Goal: Task Accomplishment & Management: Use online tool/utility

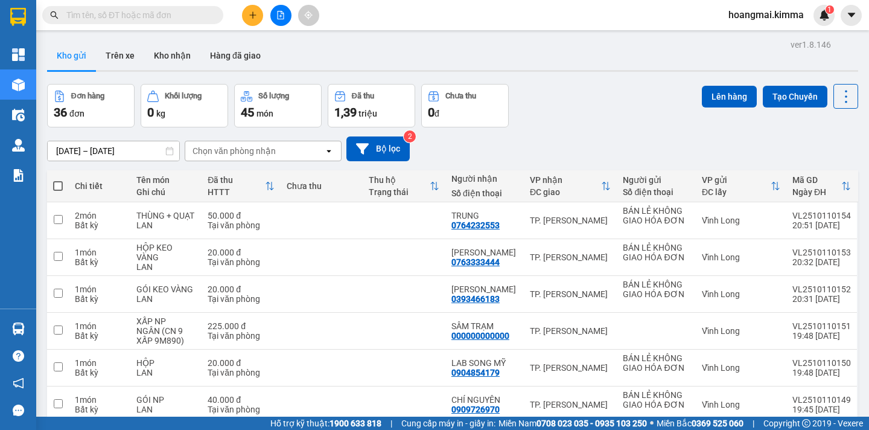
scroll to position [203, 0]
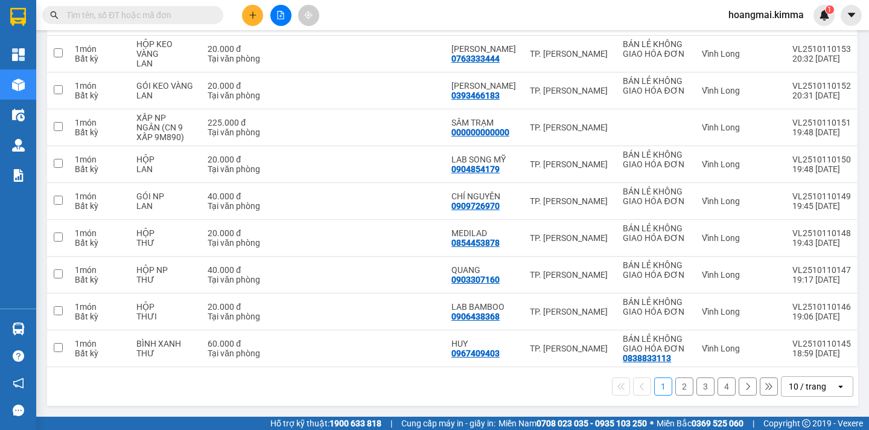
click at [808, 387] on div "10 / trang" at bounding box center [807, 386] width 37 height 12
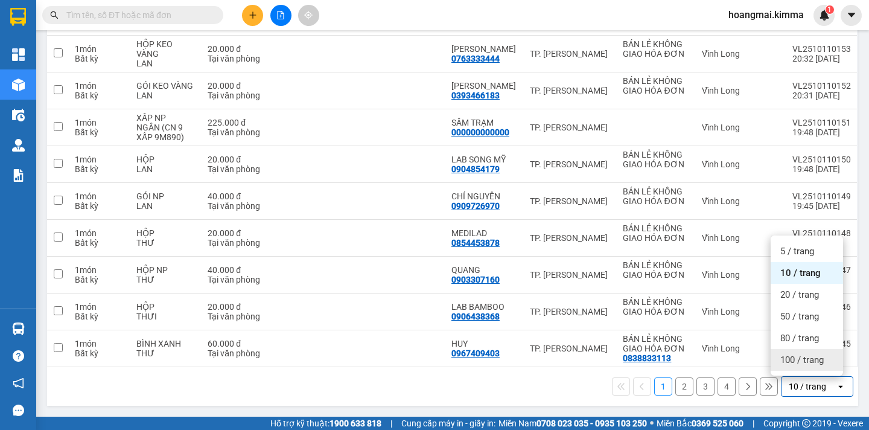
click at [802, 364] on span "100 / trang" at bounding box center [801, 360] width 43 height 12
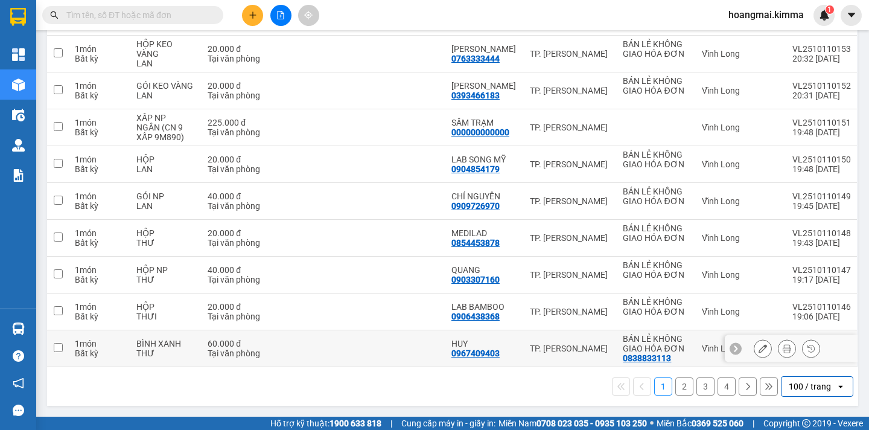
scroll to position [0, 0]
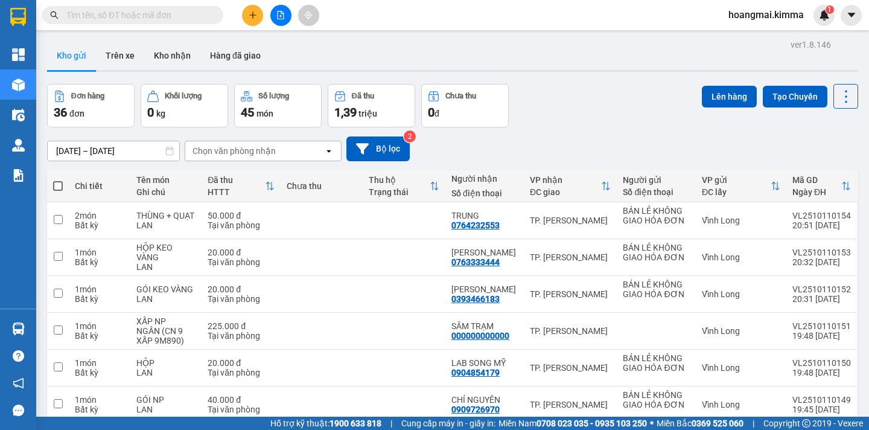
click at [57, 182] on span at bounding box center [58, 186] width 10 height 10
click at [58, 180] on input "checkbox" at bounding box center [58, 180] width 0 height 0
checkbox input "true"
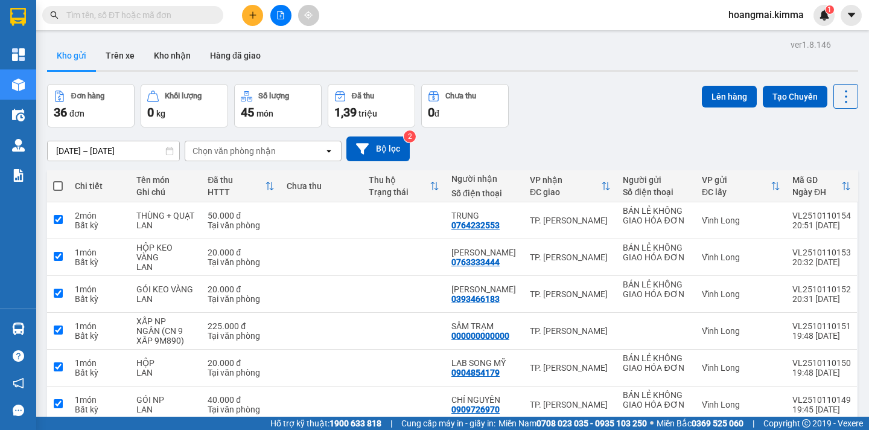
checkbox input "true"
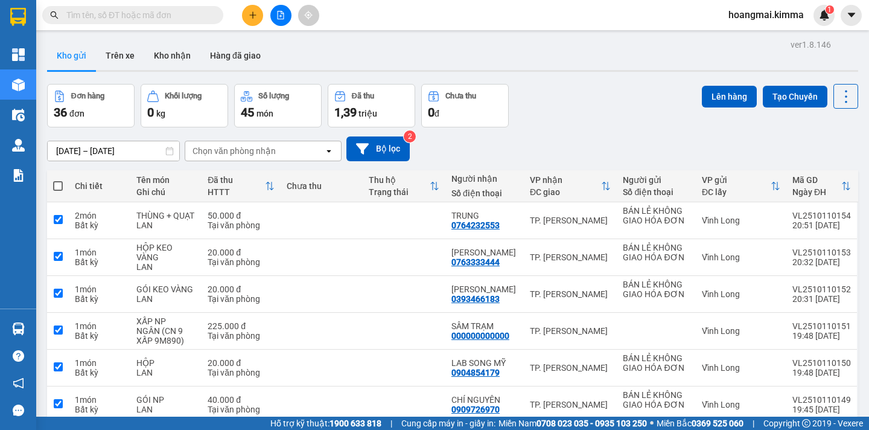
checkbox input "true"
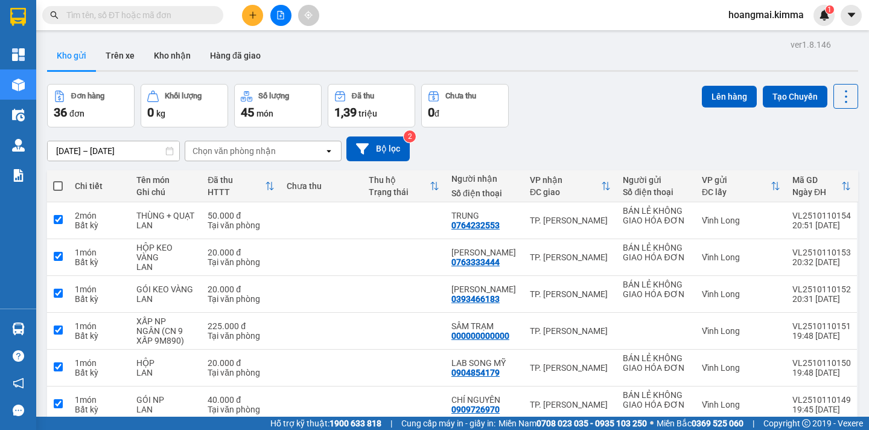
checkbox input "true"
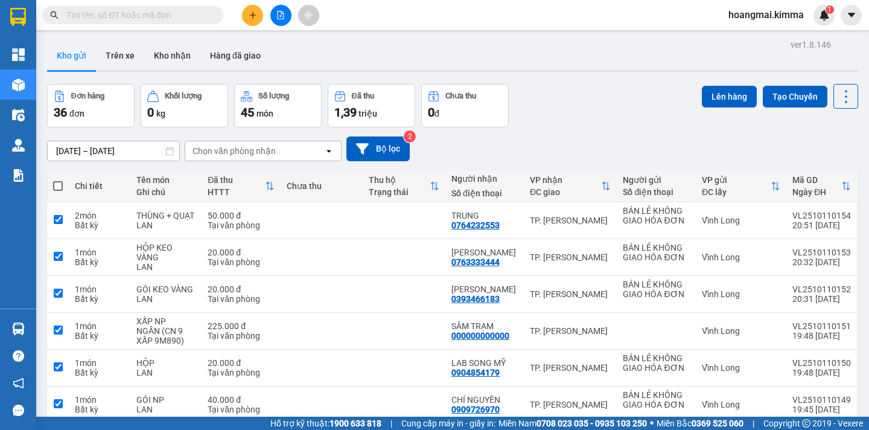
checkbox input "true"
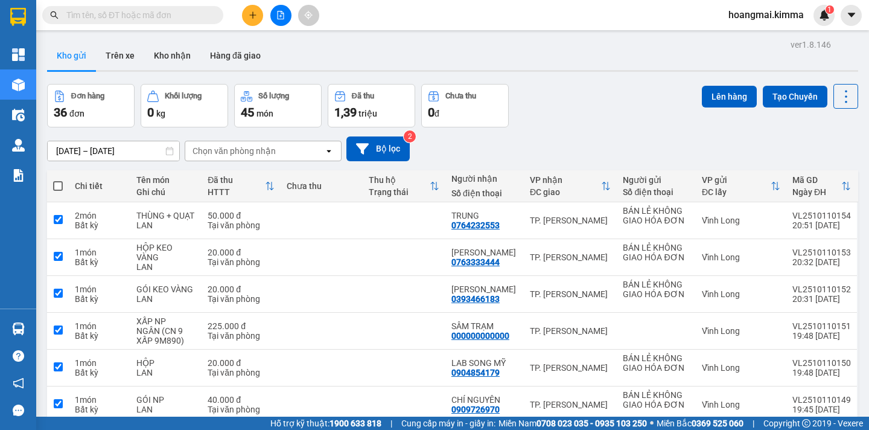
checkbox input "true"
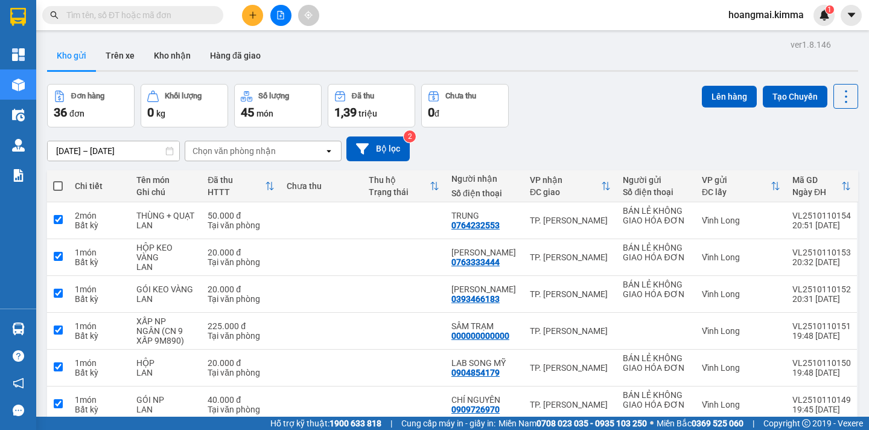
checkbox input "true"
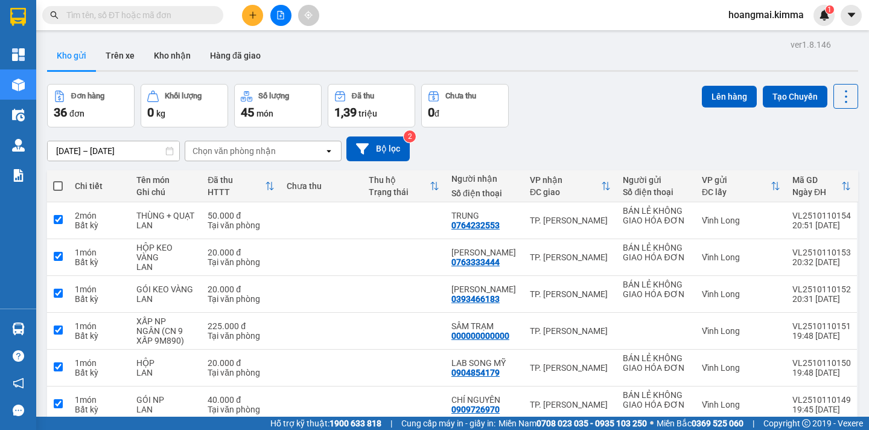
checkbox input "true"
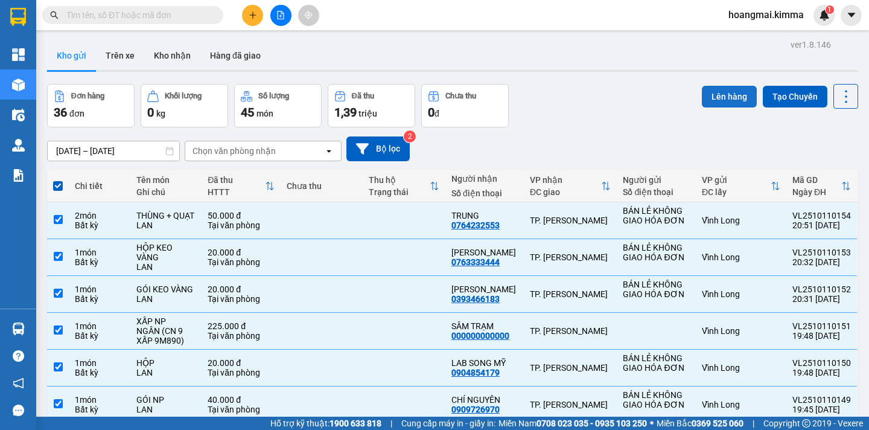
click at [708, 97] on button "Lên hàng" at bounding box center [729, 97] width 55 height 22
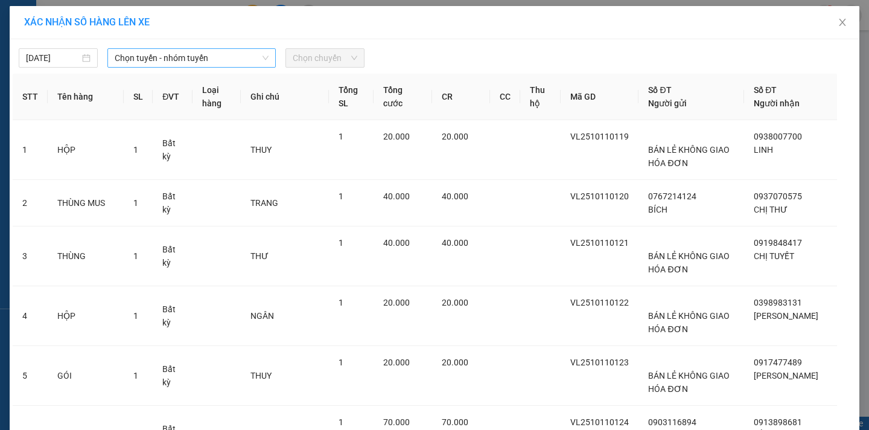
click at [204, 58] on span "Chọn tuyến - nhóm tuyến" at bounding box center [192, 58] width 154 height 18
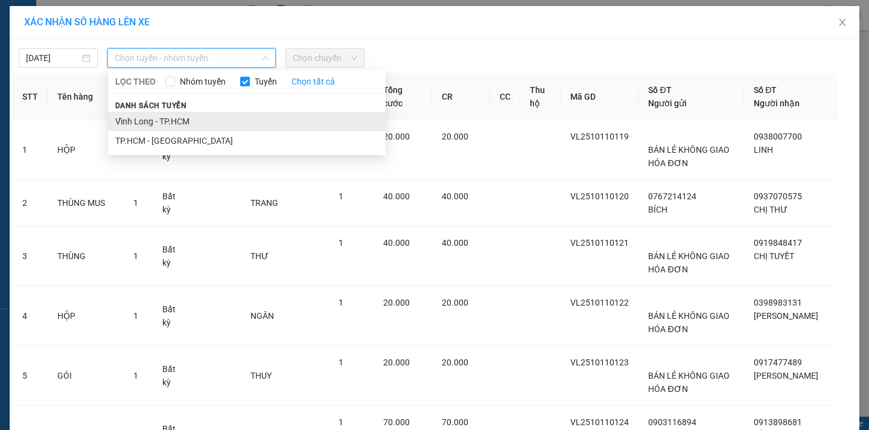
drag, startPoint x: 172, startPoint y: 123, endPoint x: 285, endPoint y: 63, distance: 128.0
click at [175, 121] on li "Vĩnh Long - TP.HCM" at bounding box center [247, 121] width 278 height 19
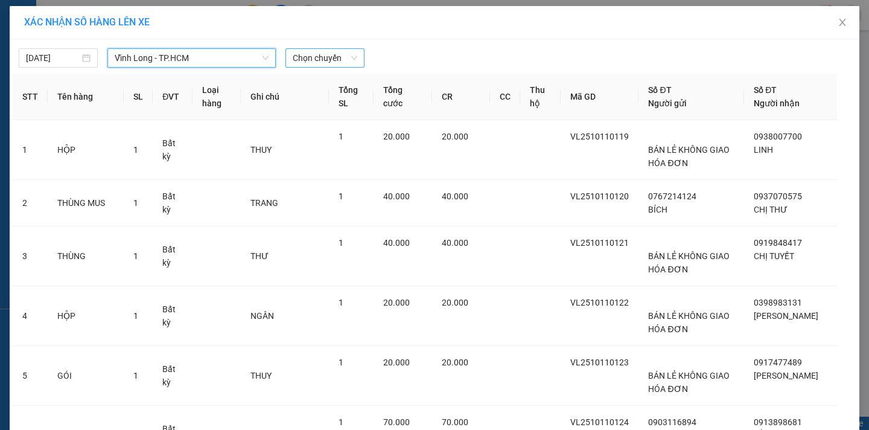
click at [325, 56] on span "Chọn chuyến" at bounding box center [325, 58] width 65 height 18
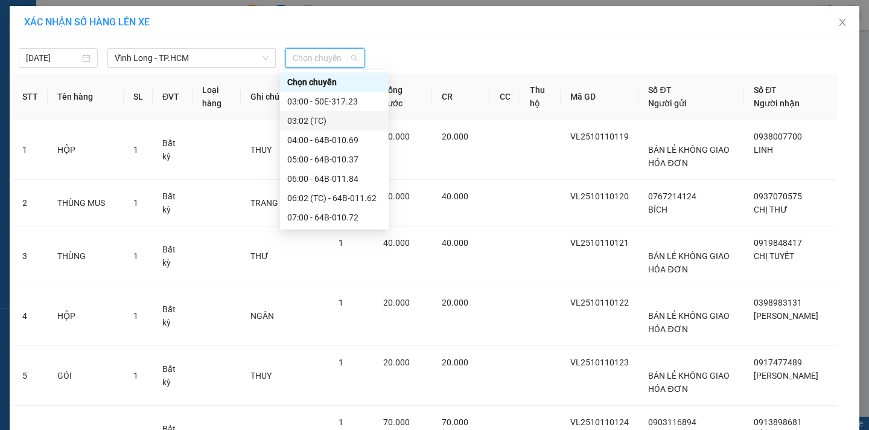
click at [343, 115] on div "03:02 (TC)" at bounding box center [334, 120] width 94 height 13
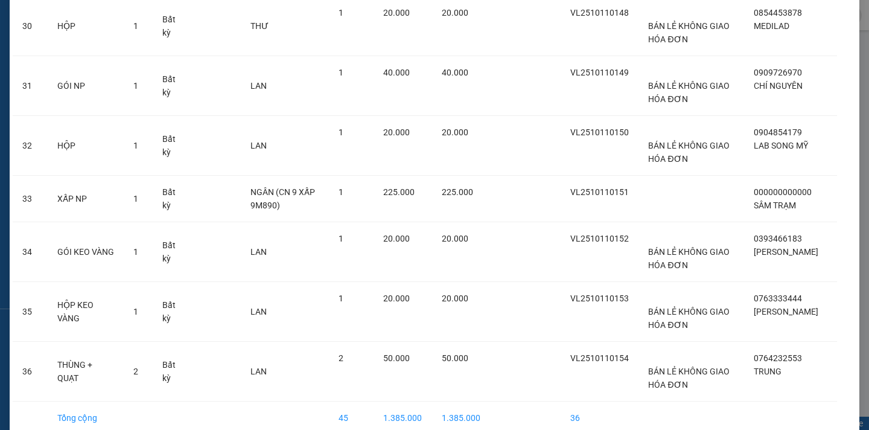
scroll to position [1870, 0]
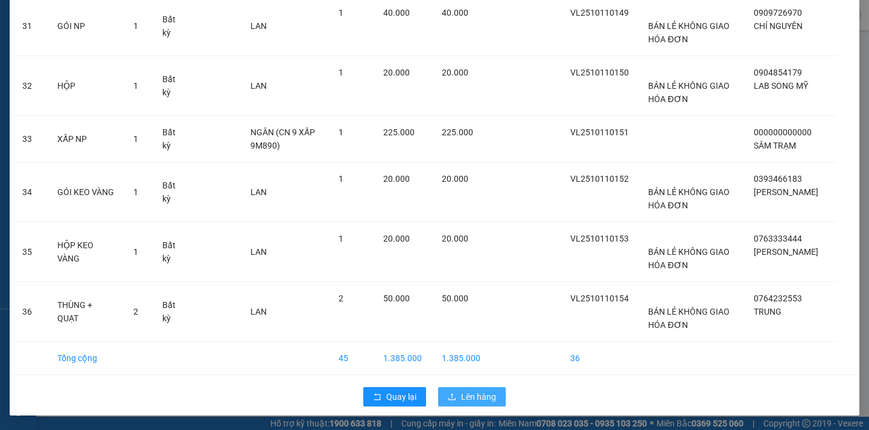
click at [470, 395] on span "Lên hàng" at bounding box center [478, 396] width 35 height 13
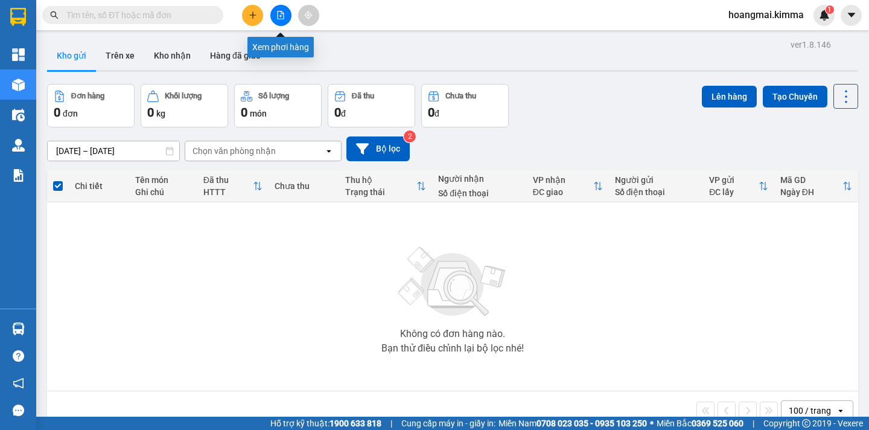
click at [285, 13] on button at bounding box center [280, 15] width 21 height 21
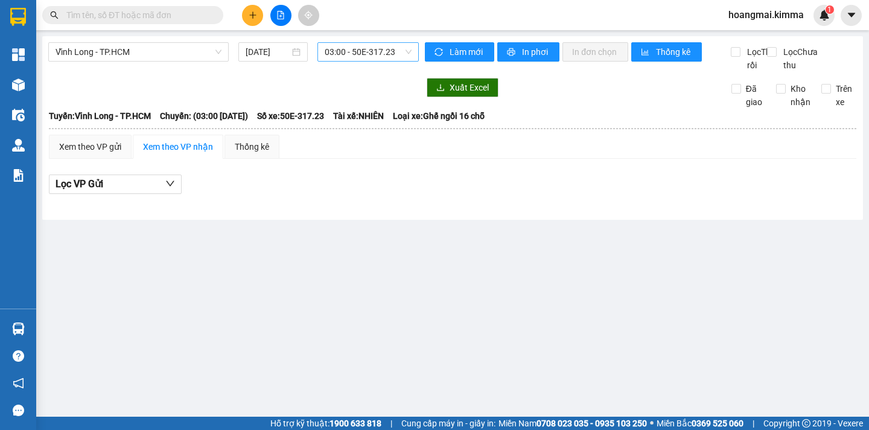
click at [395, 46] on span "03:00 - 50E-317.23" at bounding box center [368, 52] width 87 height 18
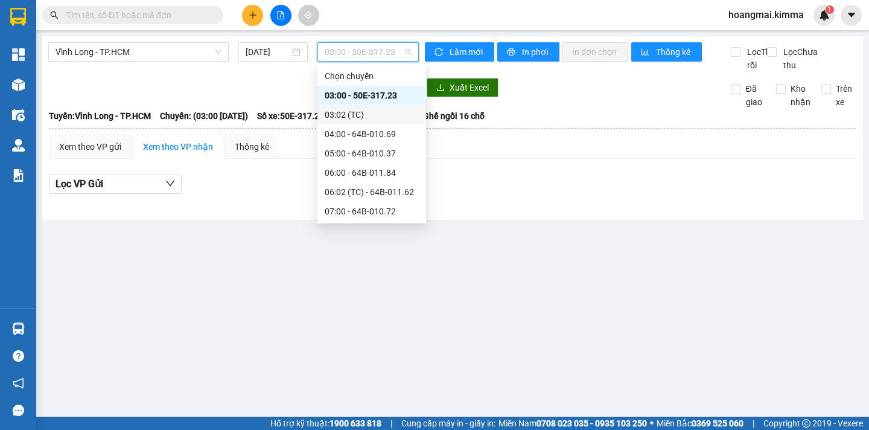
click at [357, 112] on div "03:02 (TC)" at bounding box center [372, 114] width 94 height 13
